Goal: Information Seeking & Learning: Learn about a topic

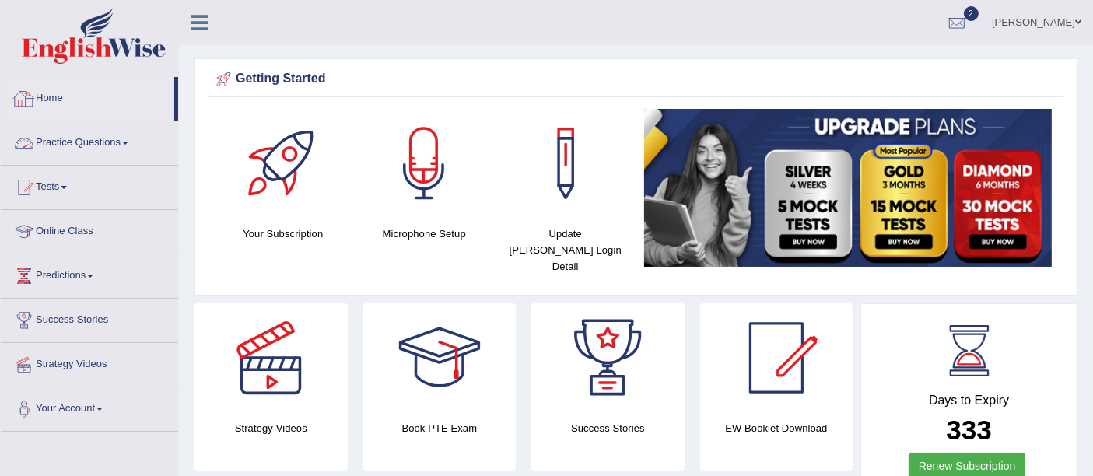
click at [115, 142] on link "Practice Questions" at bounding box center [89, 140] width 177 height 39
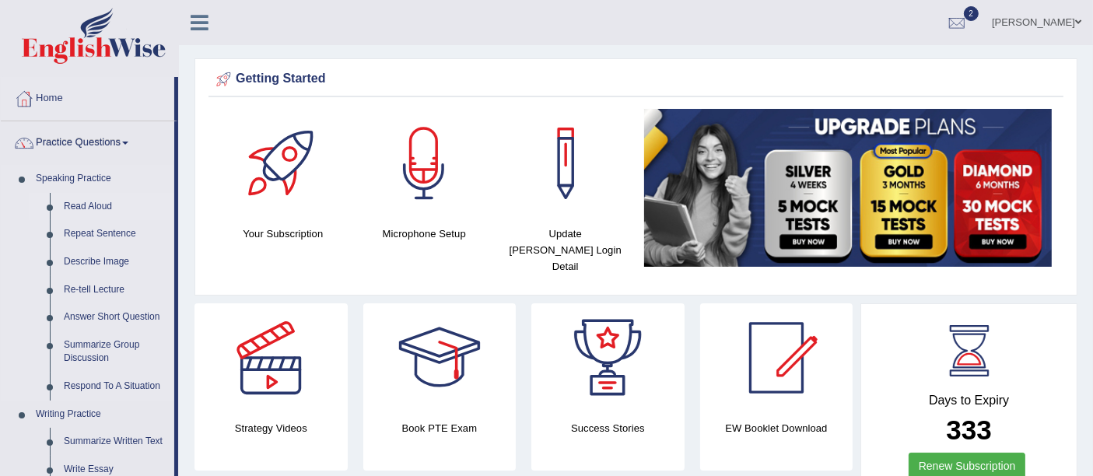
click at [84, 205] on link "Read Aloud" at bounding box center [116, 207] width 118 height 28
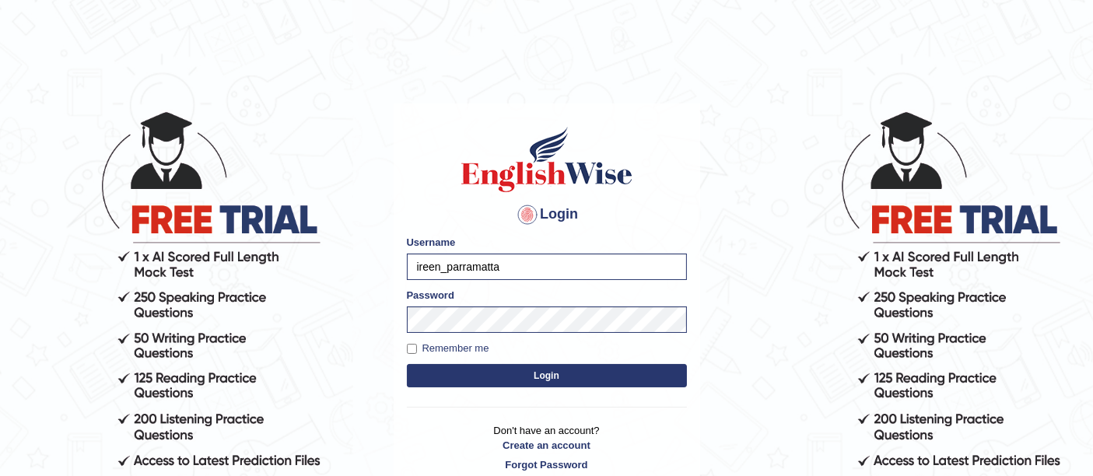
click at [442, 377] on button "Login" at bounding box center [547, 375] width 280 height 23
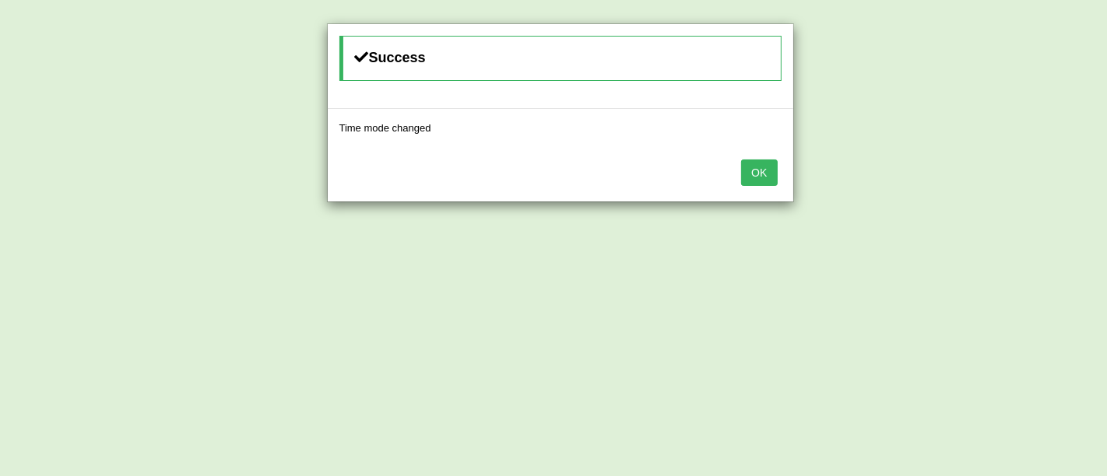
click at [764, 170] on button "OK" at bounding box center [759, 173] width 36 height 26
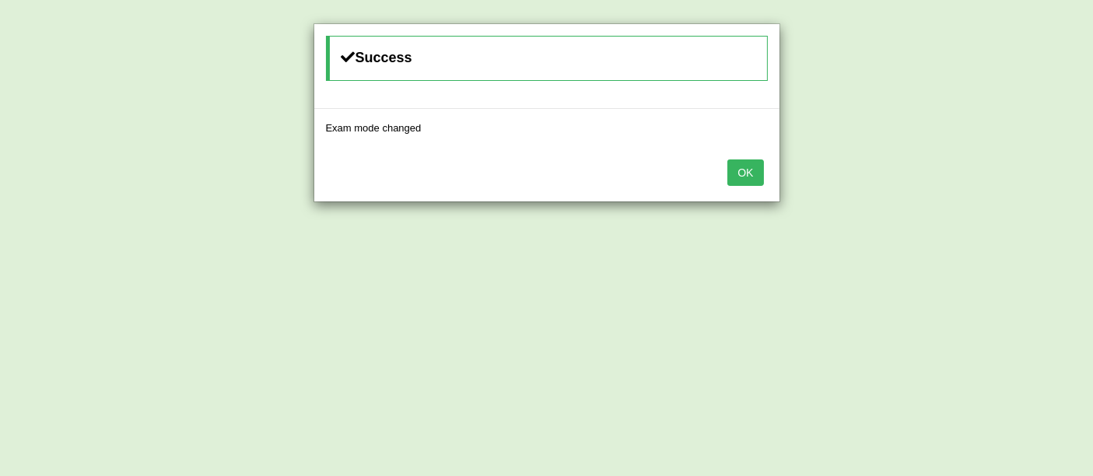
click at [753, 171] on button "OK" at bounding box center [746, 173] width 36 height 26
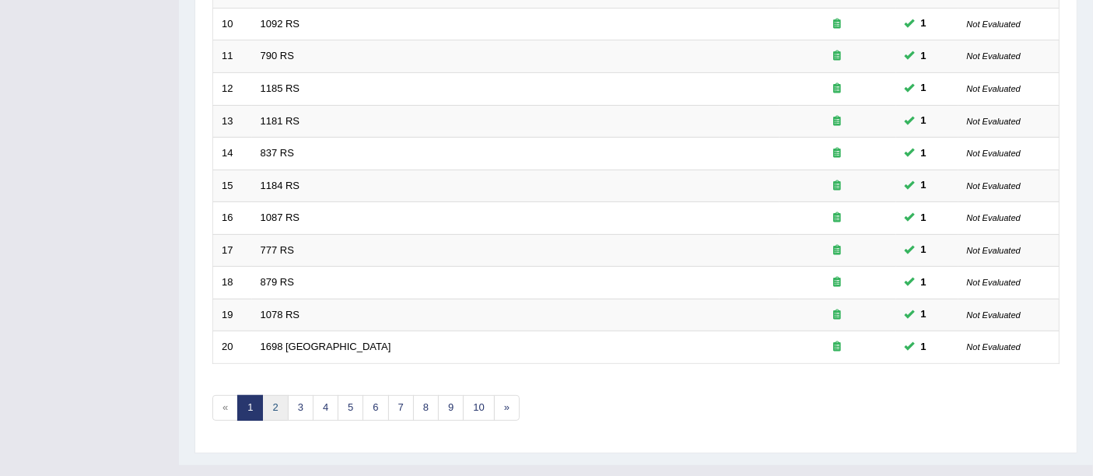
click at [266, 395] on link "2" at bounding box center [275, 408] width 26 height 26
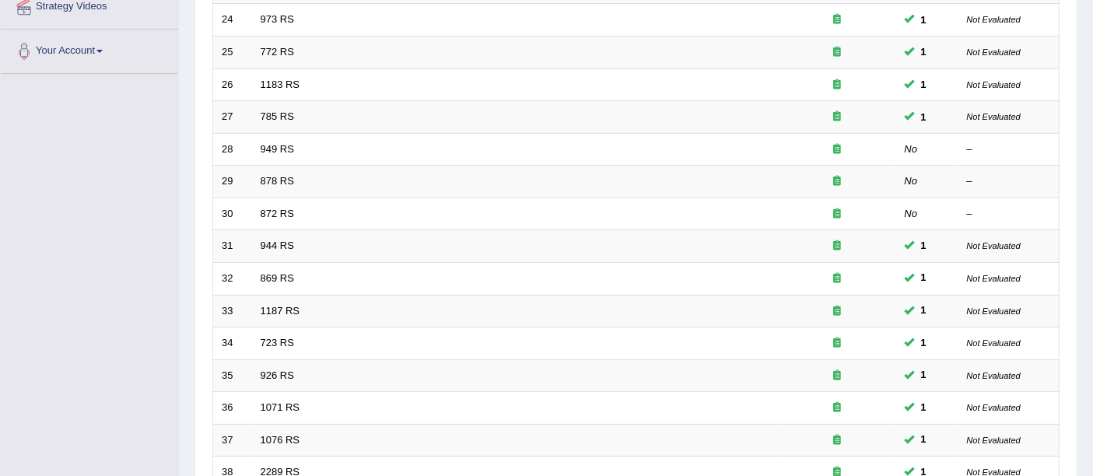
scroll to position [314, 0]
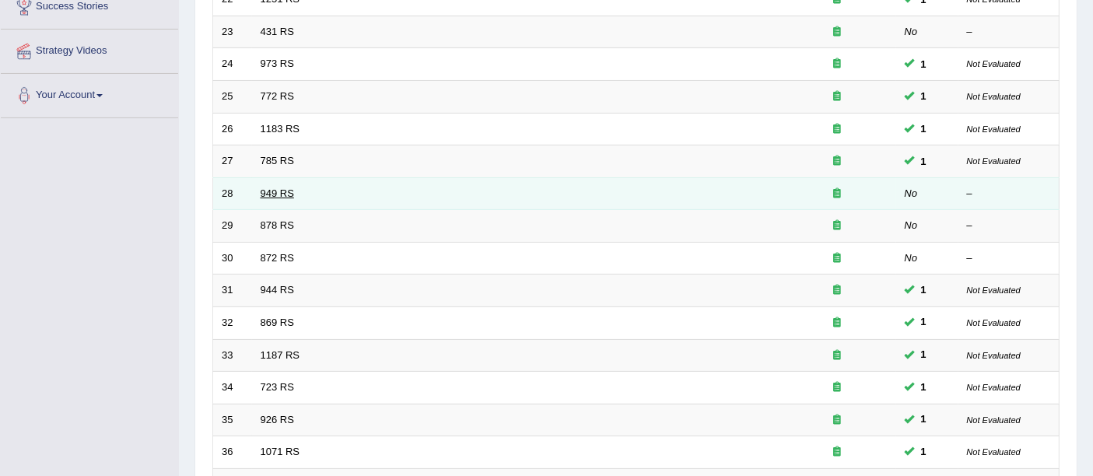
click at [284, 188] on link "949 RS" at bounding box center [277, 194] width 33 height 12
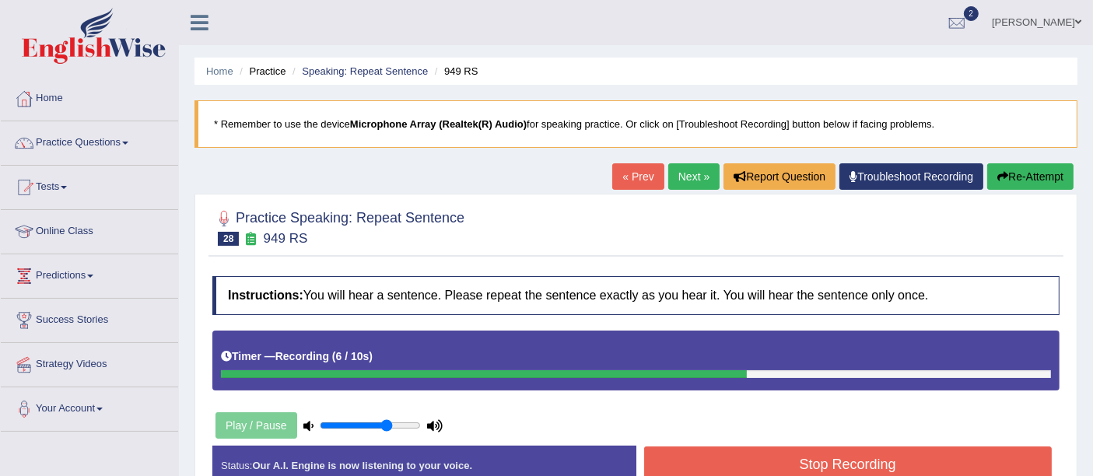
click at [764, 462] on button "Stop Recording" at bounding box center [848, 465] width 409 height 36
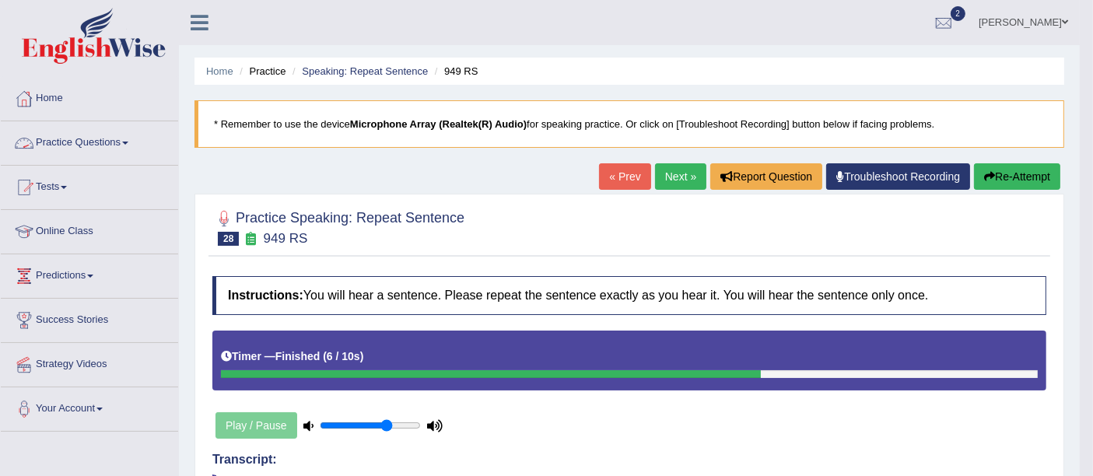
click at [87, 141] on link "Practice Questions" at bounding box center [89, 140] width 177 height 39
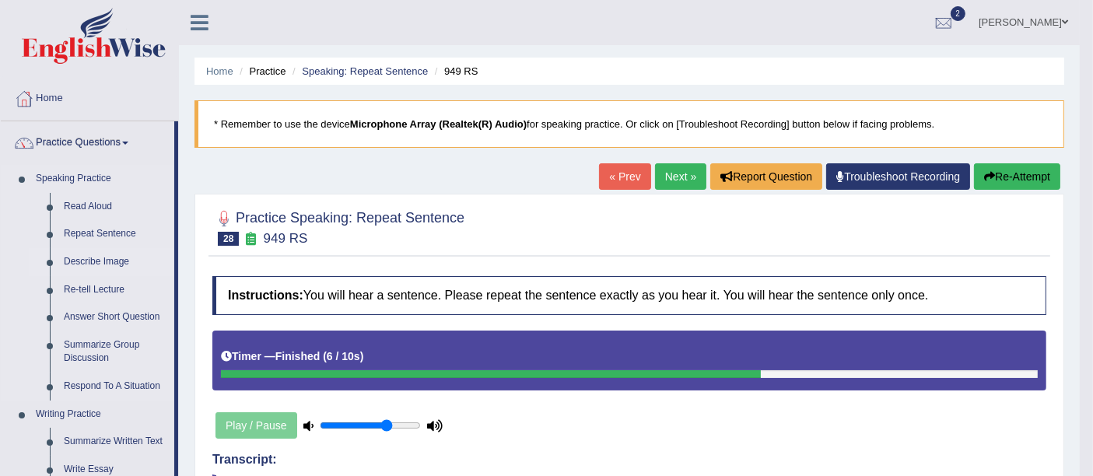
click at [82, 266] on link "Describe Image" at bounding box center [116, 262] width 118 height 28
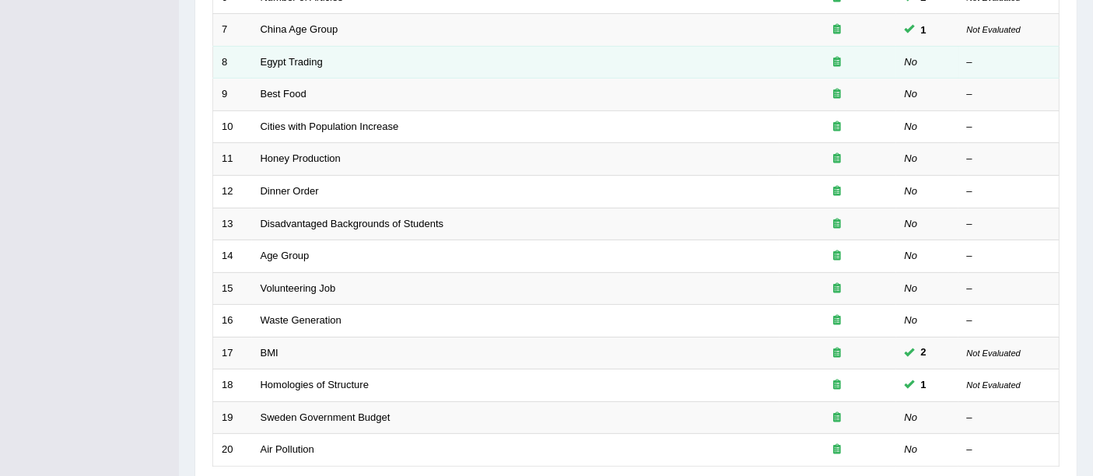
click at [400, 46] on td "Egypt Trading" at bounding box center [516, 62] width 528 height 33
click at [296, 56] on link "Egypt Trading" at bounding box center [292, 62] width 62 height 12
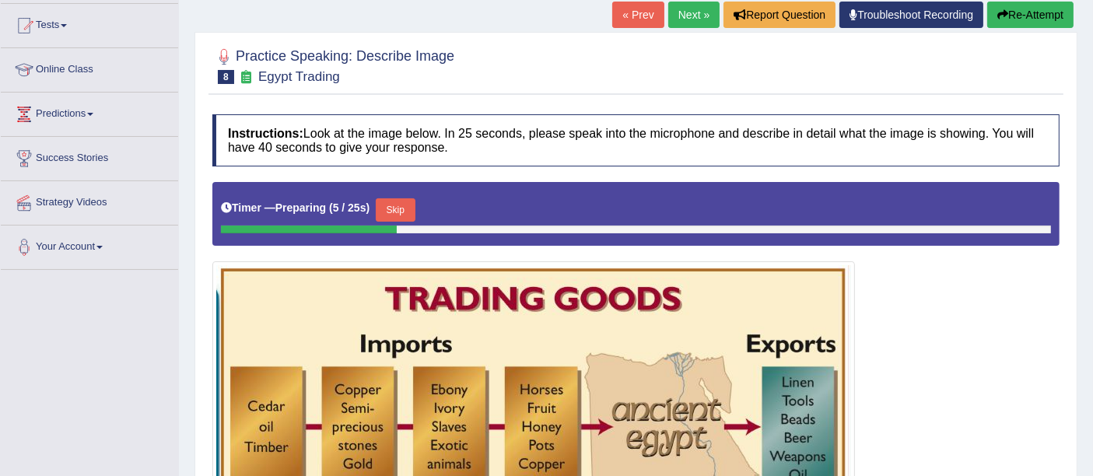
scroll to position [157, 0]
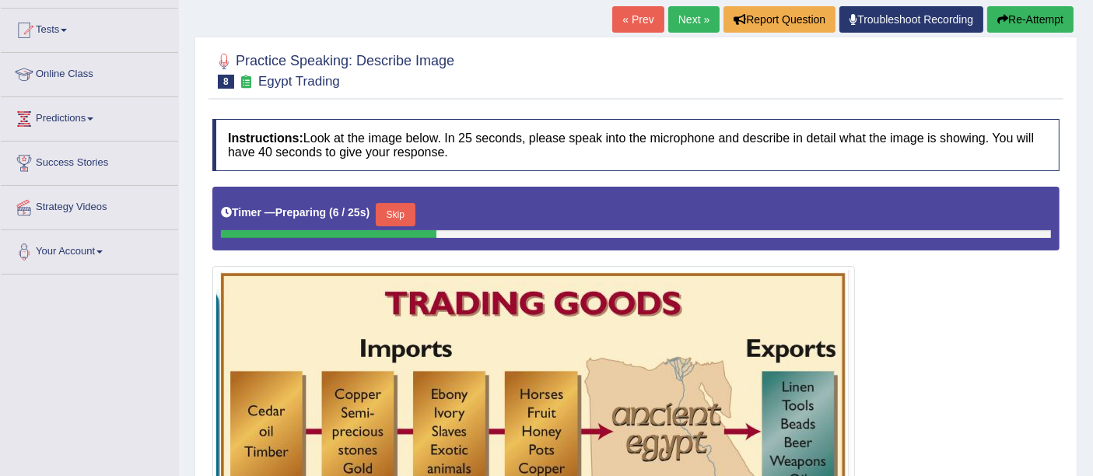
click at [669, 20] on link "Next »" at bounding box center [694, 19] width 51 height 26
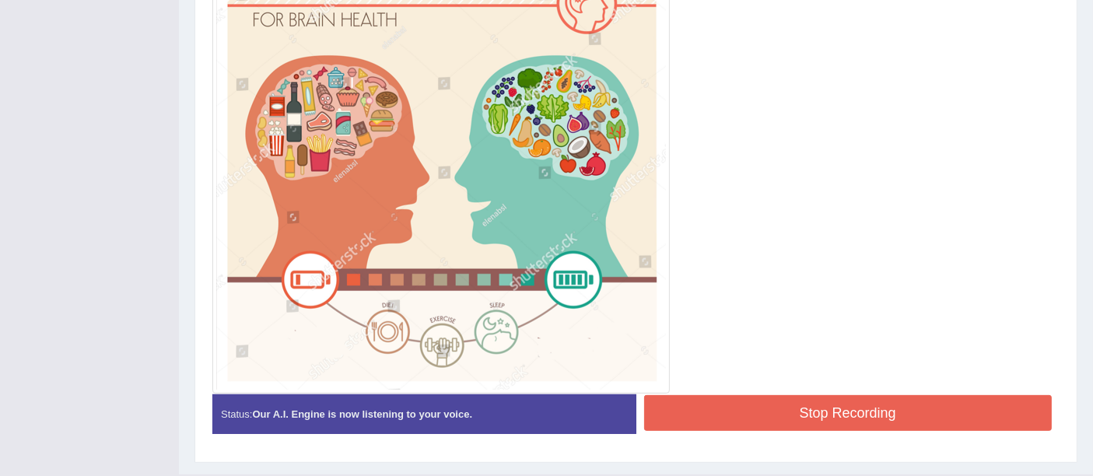
scroll to position [518, 0]
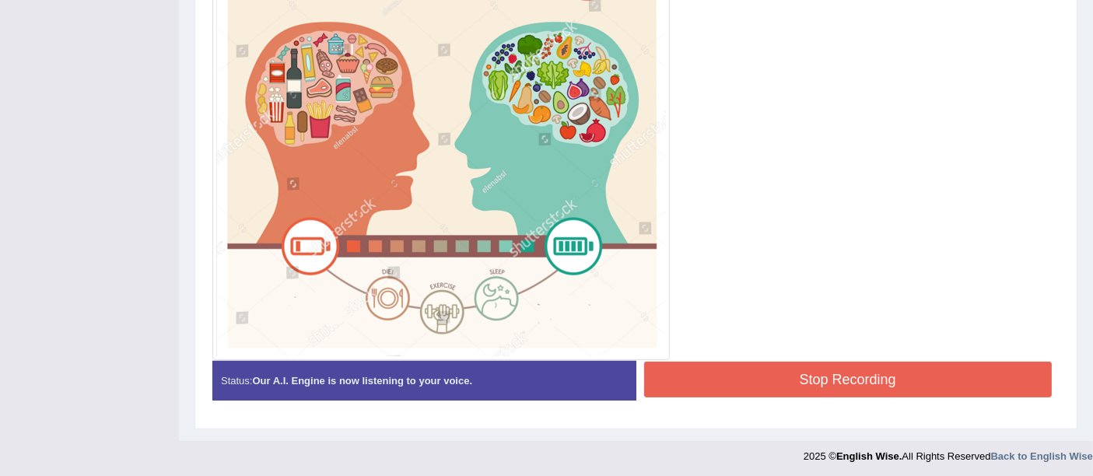
click at [887, 377] on button "Stop Recording" at bounding box center [848, 380] width 409 height 36
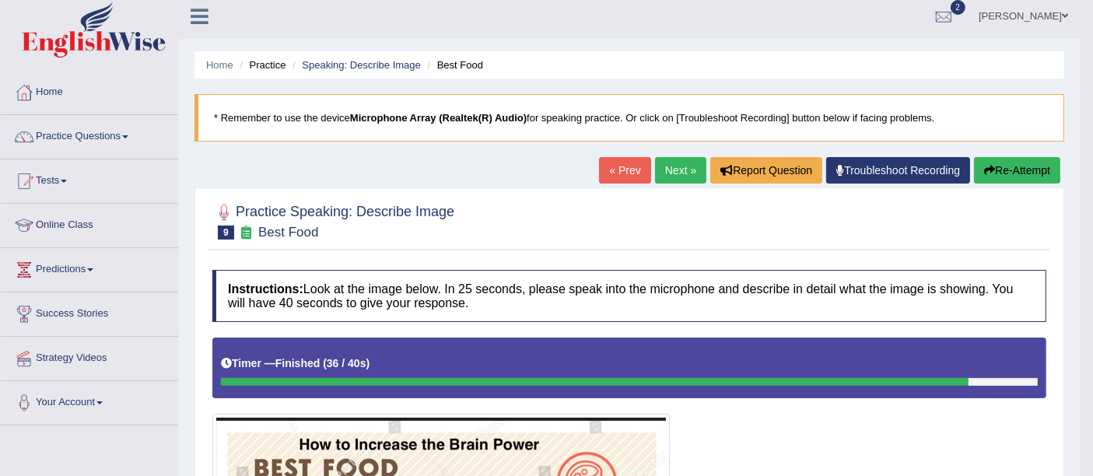
scroll to position [0, 0]
